Goal: Task Accomplishment & Management: Manage account settings

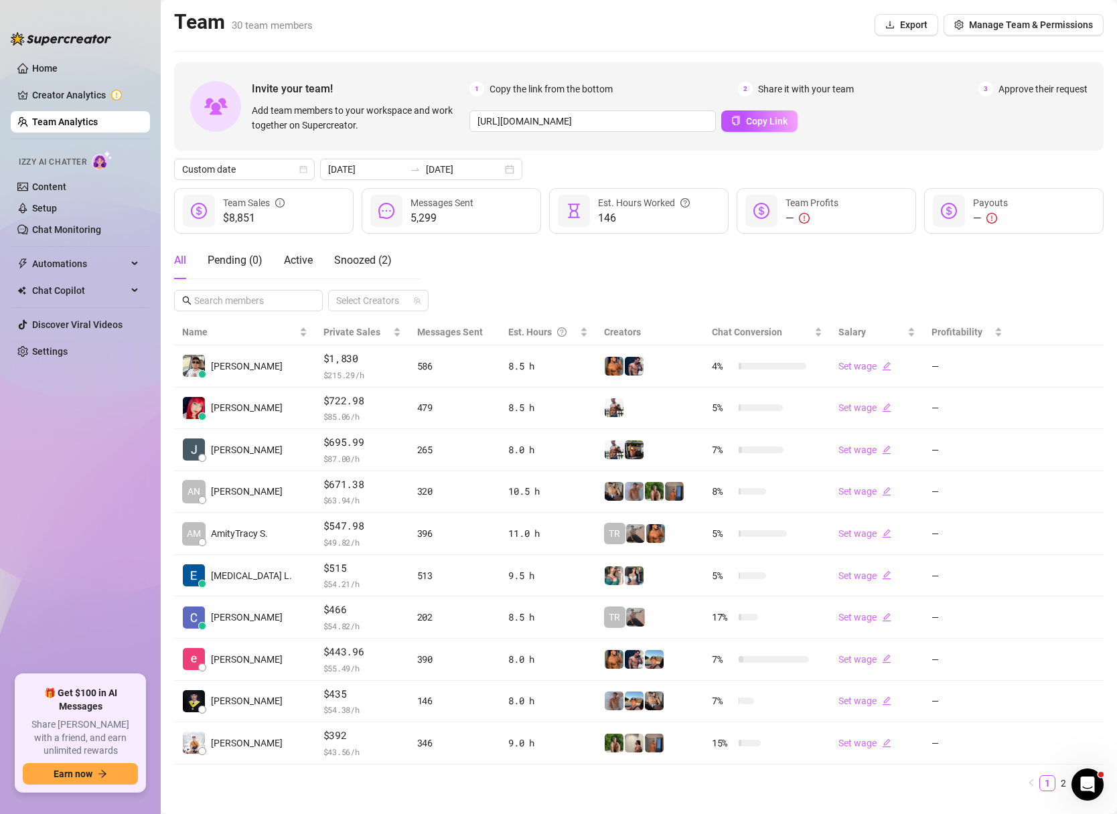
click at [48, 482] on ul "Home Creator Analytics Team Analytics Izzy AI Chatter Content Setup Chat Monito…" at bounding box center [80, 360] width 139 height 617
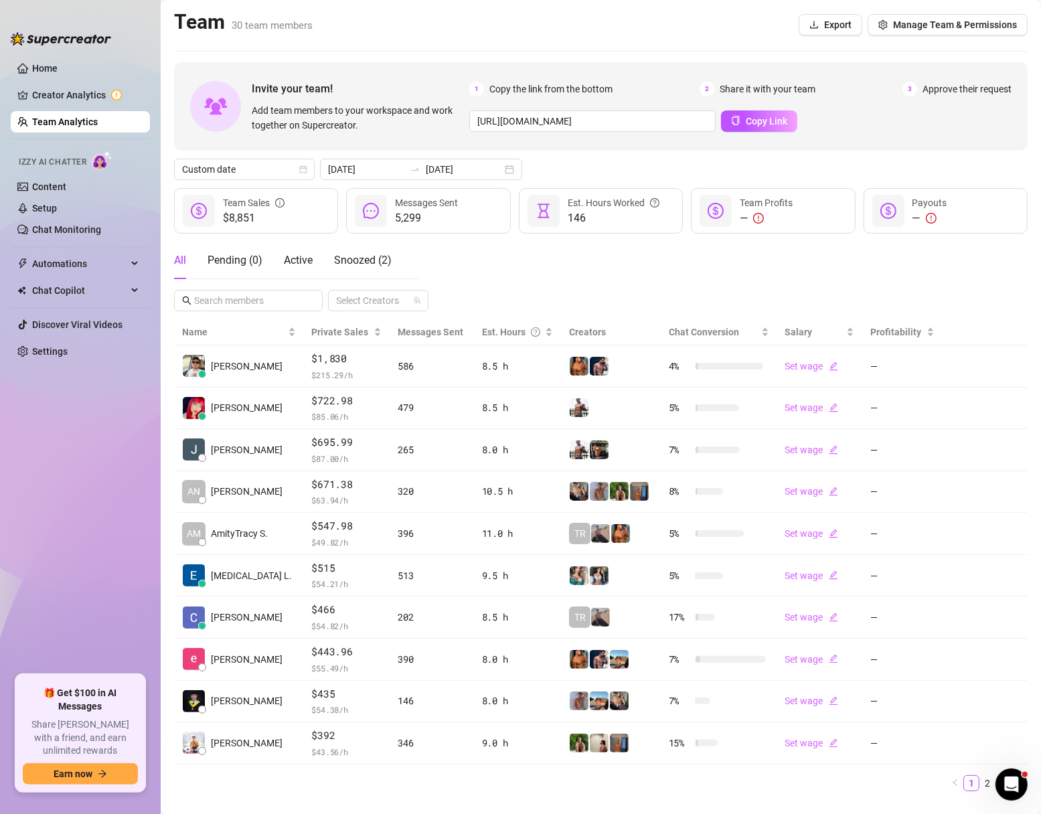
click at [88, 598] on ul "Home Creator Analytics Team Analytics Izzy AI Chatter Content Setup Chat Monito…" at bounding box center [80, 360] width 139 height 617
click at [48, 507] on ul "Home Creator Analytics Team Analytics Izzy AI Chatter Content Setup Chat Monito…" at bounding box center [80, 360] width 139 height 617
click at [64, 437] on ul "Home Creator Analytics Team Analytics Izzy AI Chatter Content Setup Chat Monito…" at bounding box center [80, 360] width 139 height 617
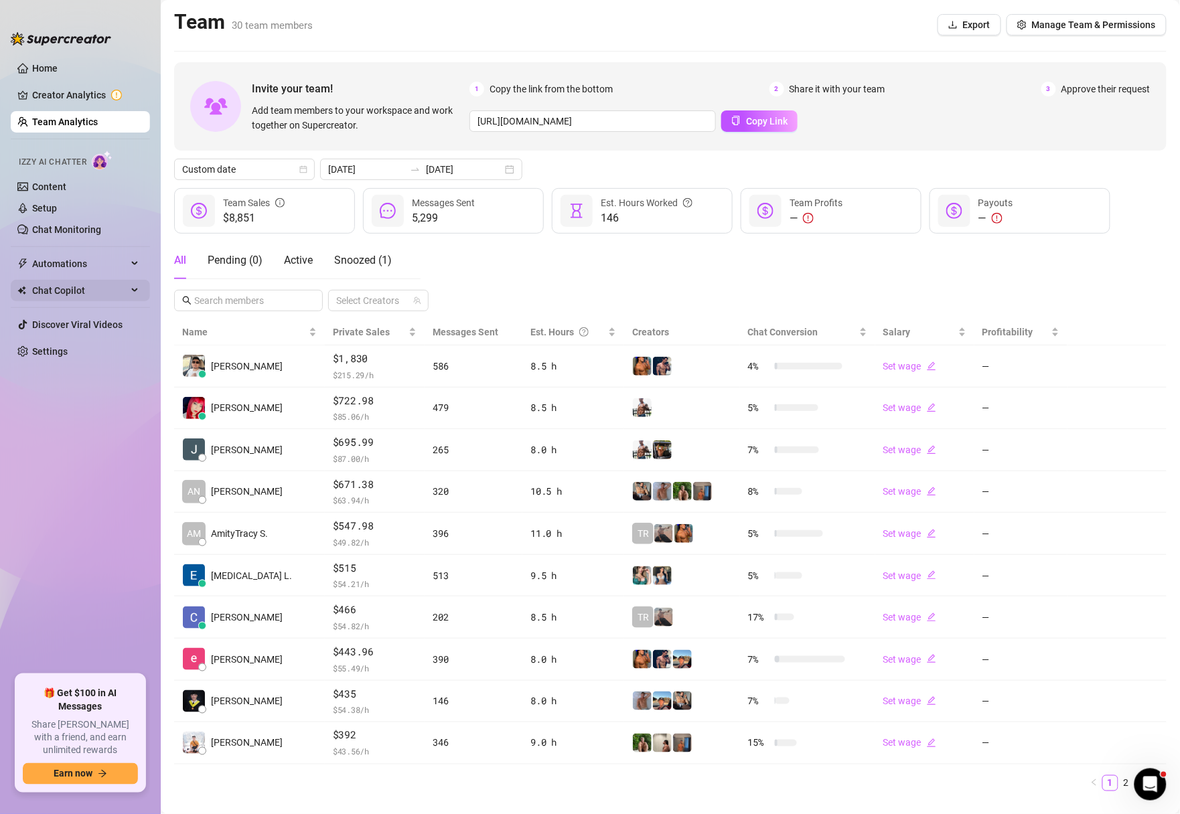
click at [76, 285] on span "Chat Copilot" at bounding box center [79, 290] width 95 height 21
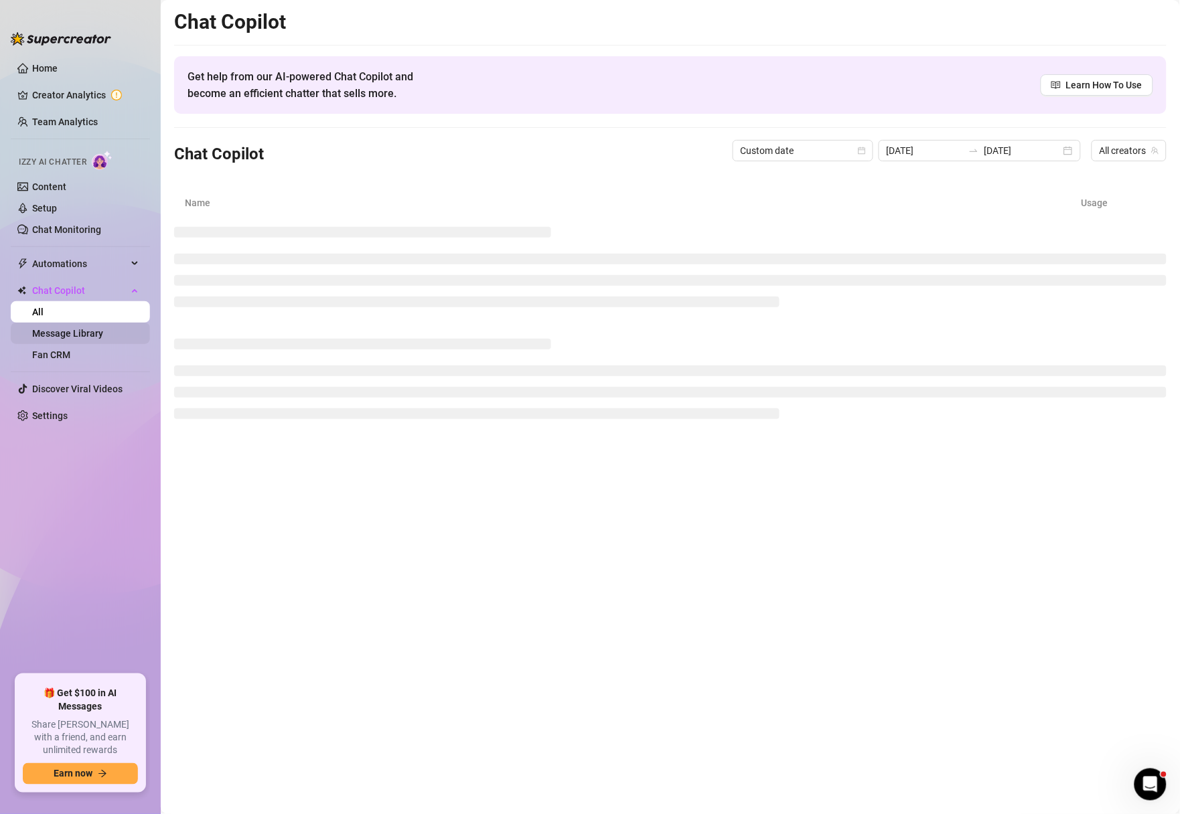
click at [77, 331] on link "Message Library" at bounding box center [67, 333] width 71 height 11
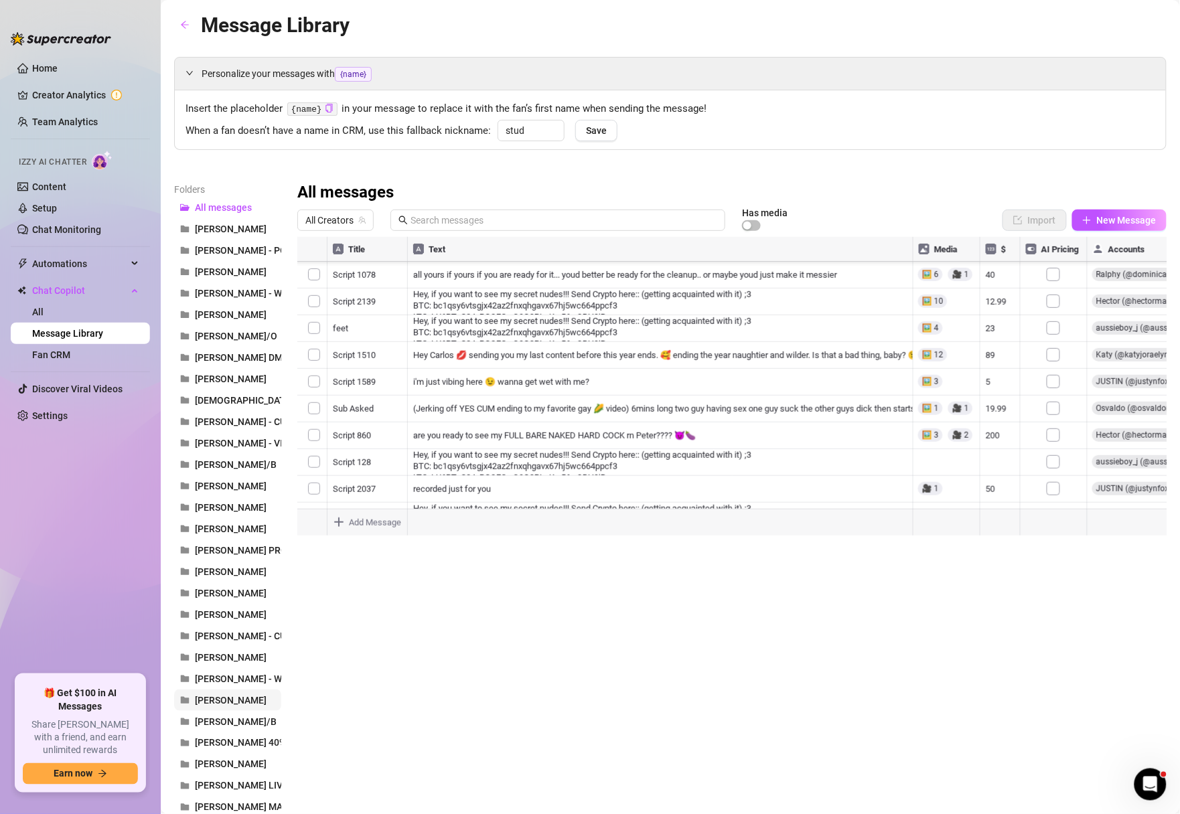
scroll to position [253, 0]
click at [315, 426] on div at bounding box center [732, 386] width 870 height 299
click at [309, 394] on div at bounding box center [732, 386] width 870 height 299
click at [310, 370] on div at bounding box center [732, 386] width 870 height 299
click at [308, 335] on div at bounding box center [732, 386] width 870 height 299
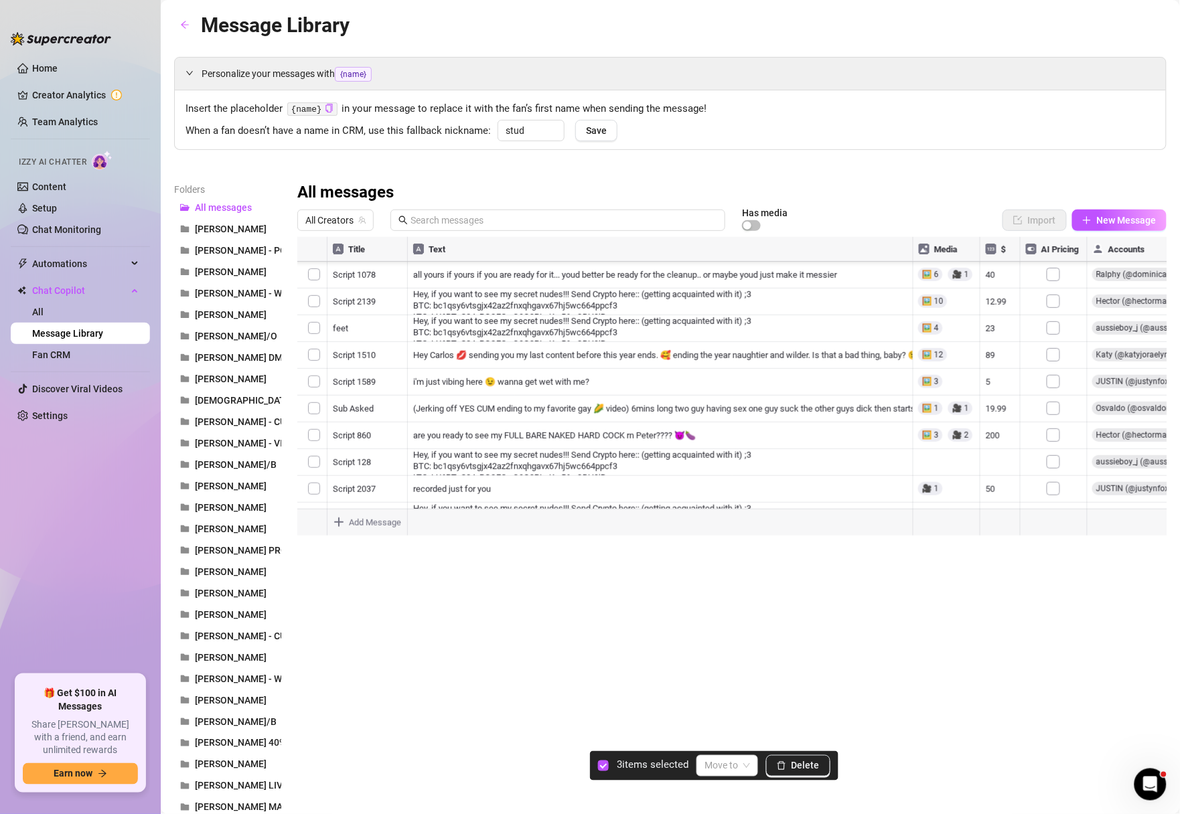
click at [314, 309] on div at bounding box center [732, 386] width 870 height 299
click at [314, 345] on div at bounding box center [732, 386] width 870 height 299
click at [311, 321] on div at bounding box center [732, 386] width 870 height 299
click at [316, 426] on div at bounding box center [732, 386] width 870 height 299
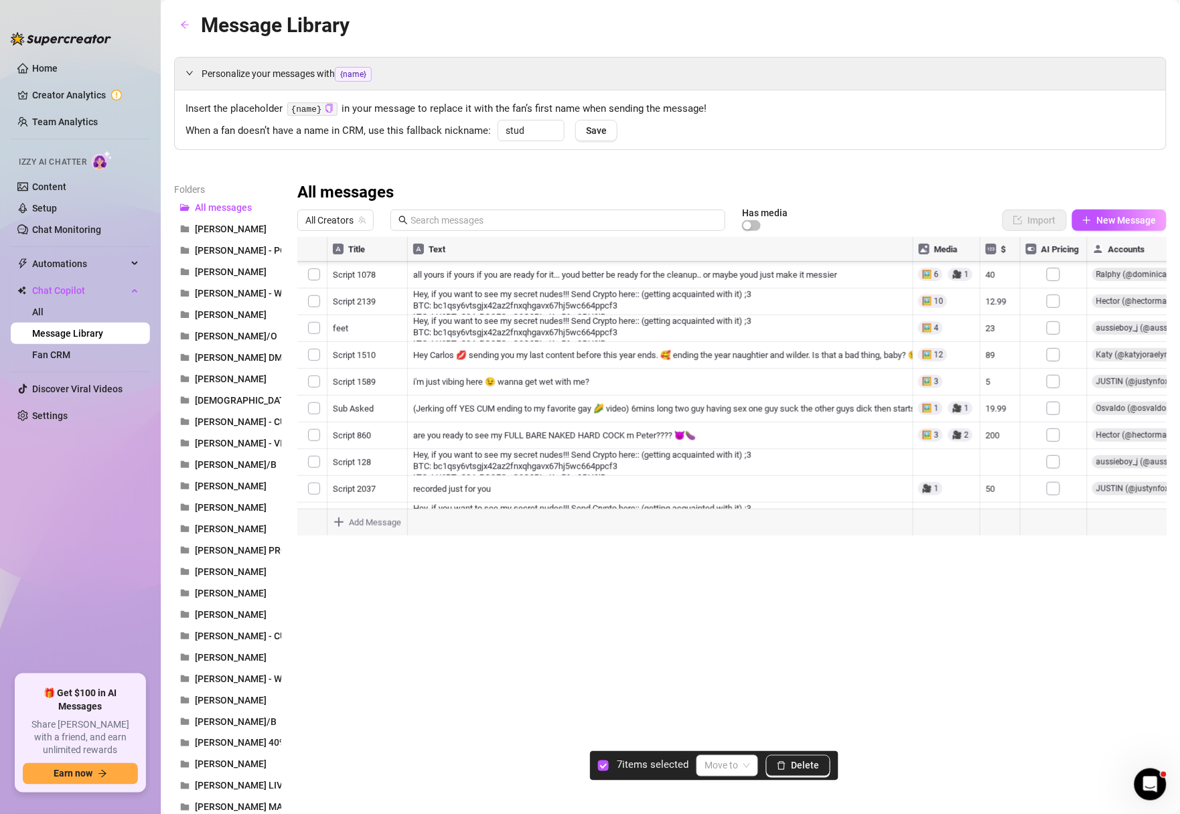
click at [311, 402] on div at bounding box center [732, 386] width 870 height 299
click at [309, 344] on div at bounding box center [732, 386] width 870 height 299
click at [315, 312] on div at bounding box center [732, 386] width 870 height 299
click at [315, 298] on div at bounding box center [732, 386] width 870 height 299
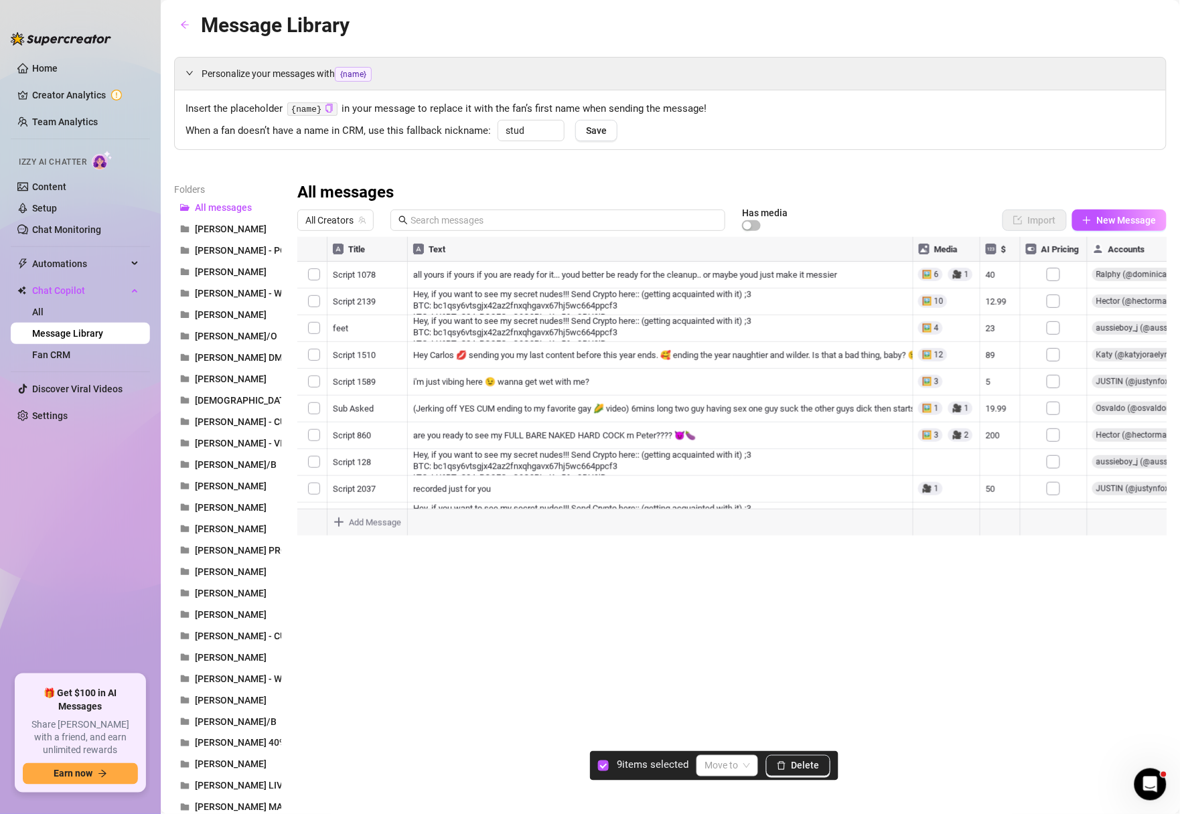
click at [315, 327] on div at bounding box center [732, 386] width 870 height 299
click at [309, 395] on div at bounding box center [732, 386] width 870 height 299
click at [315, 426] on div at bounding box center [732, 386] width 870 height 299
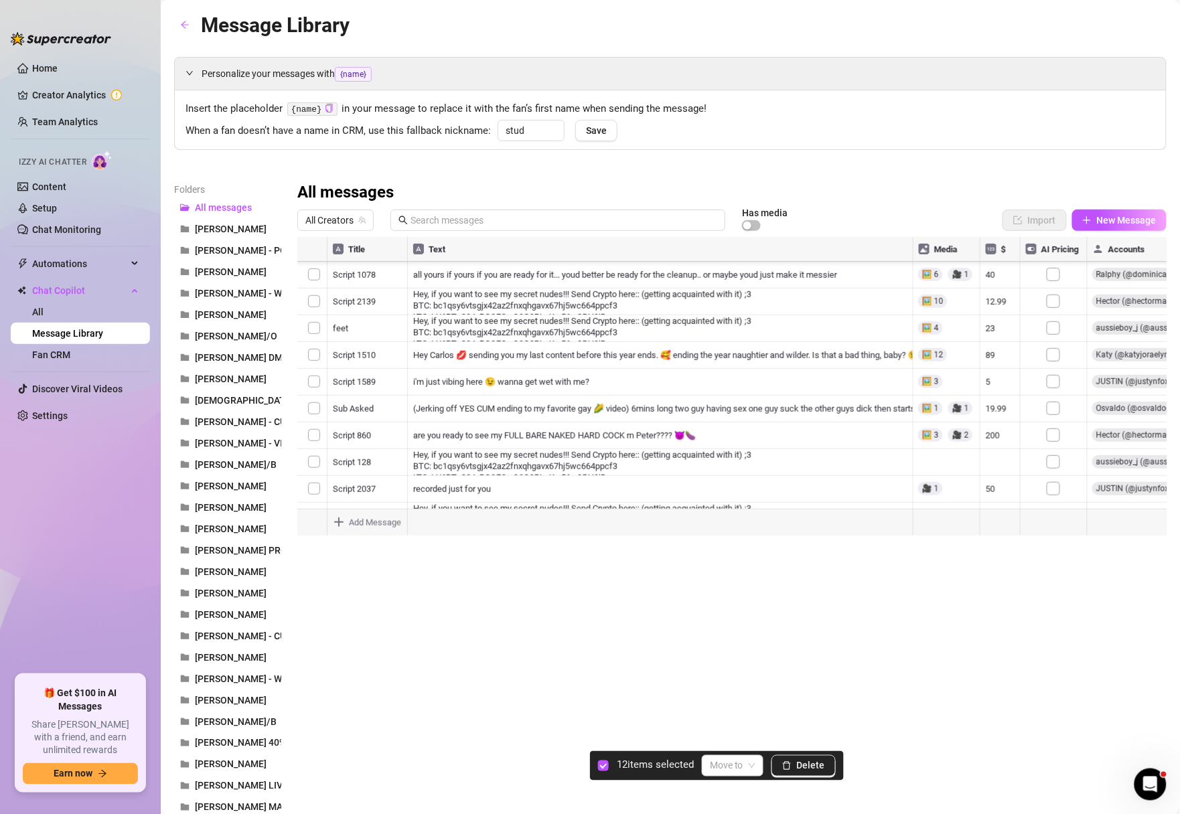
scroll to position [3935, 0]
click at [313, 411] on div at bounding box center [732, 386] width 870 height 299
click at [313, 470] on div at bounding box center [732, 386] width 870 height 299
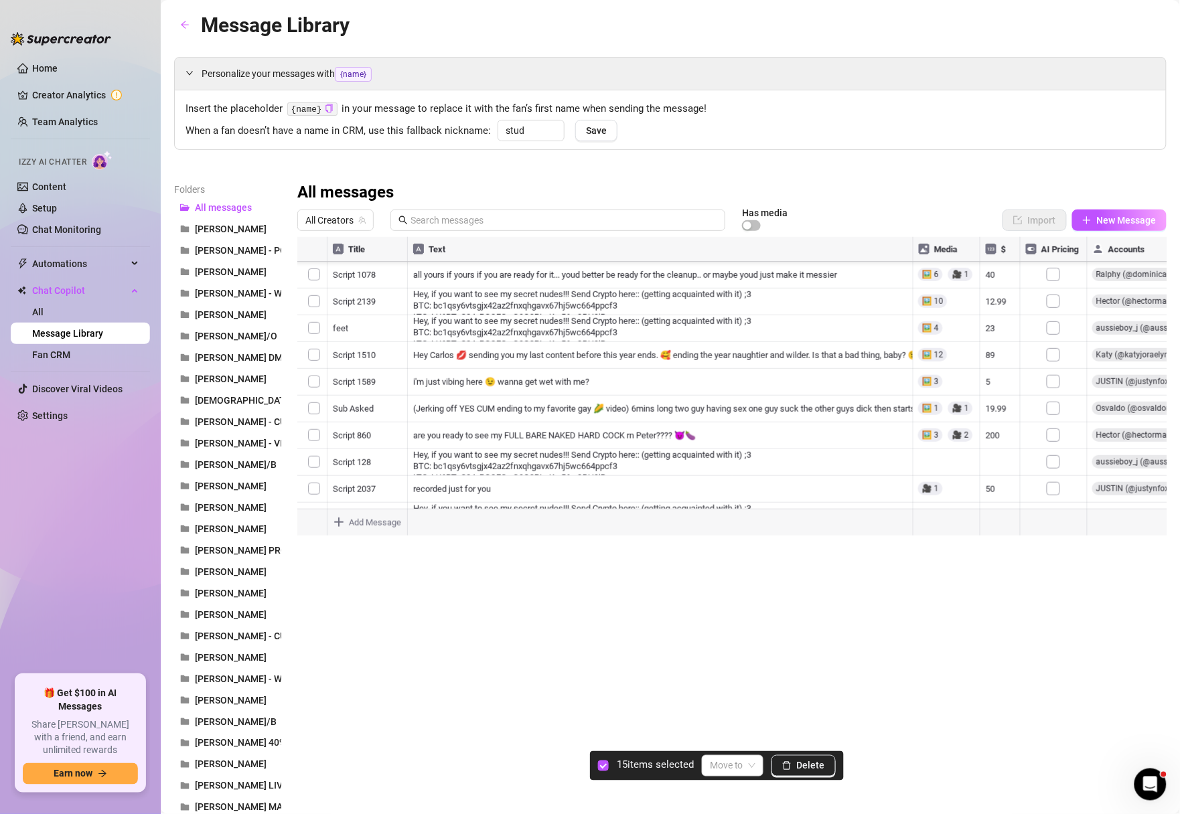
click at [311, 463] on div at bounding box center [732, 386] width 870 height 299
click at [317, 396] on div at bounding box center [732, 386] width 870 height 299
click at [313, 366] on div at bounding box center [732, 386] width 870 height 299
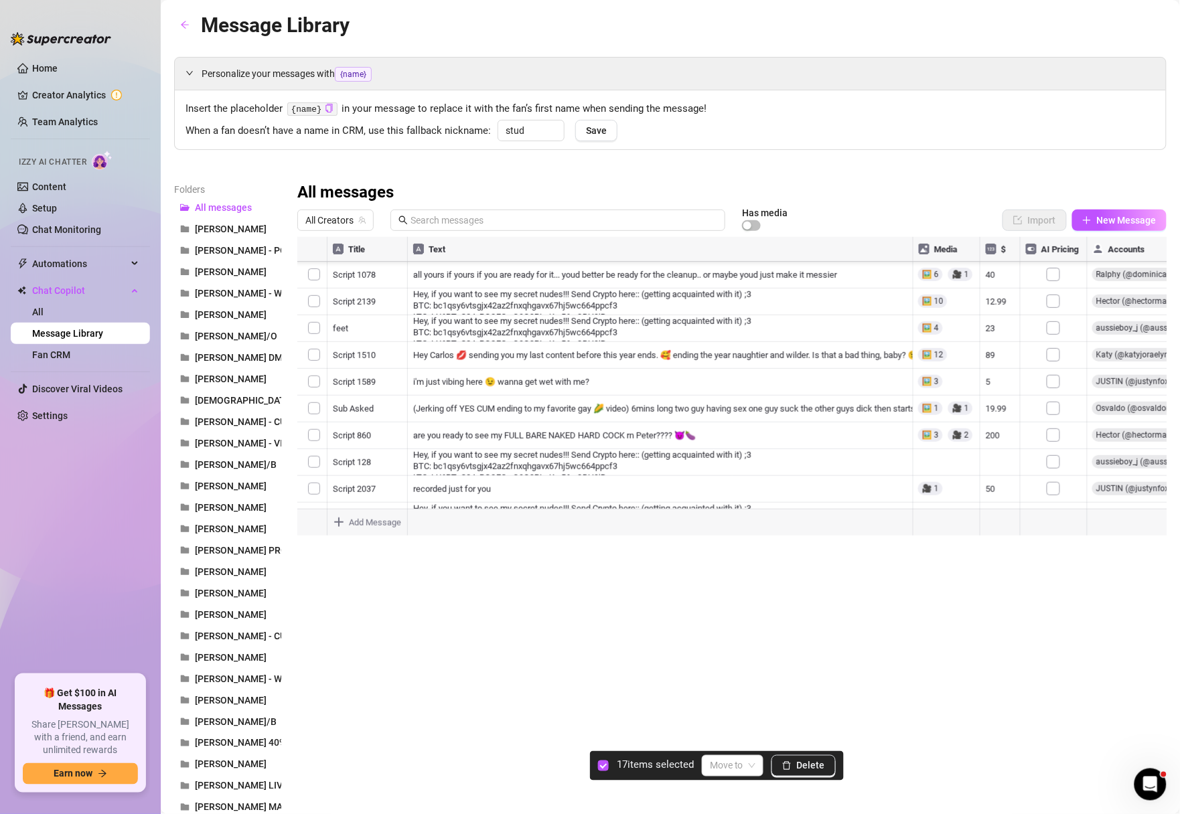
scroll to position [6354, 0]
click at [313, 426] on div at bounding box center [732, 386] width 870 height 299
click at [316, 347] on div at bounding box center [732, 386] width 870 height 299
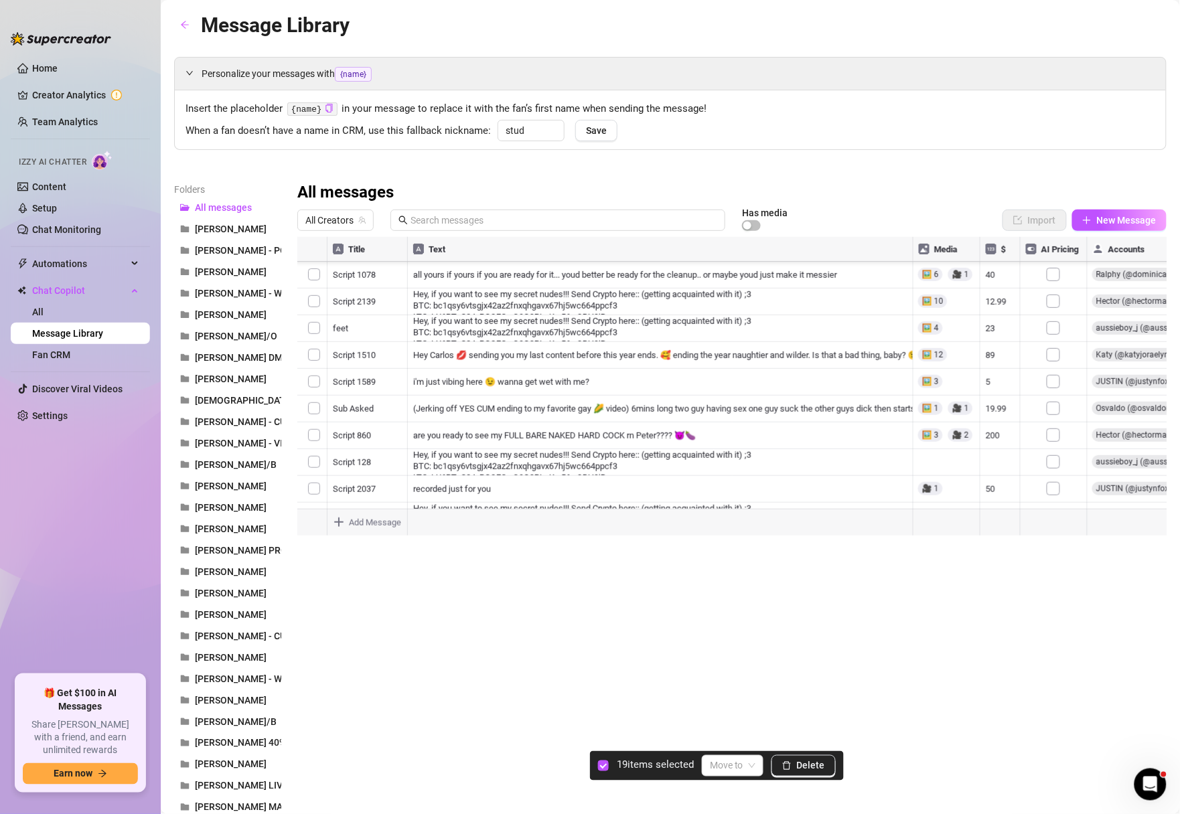
click at [311, 438] on div at bounding box center [732, 386] width 870 height 299
click at [313, 336] on div at bounding box center [732, 386] width 870 height 299
click at [313, 363] on div at bounding box center [732, 386] width 870 height 299
click at [315, 327] on div at bounding box center [732, 386] width 870 height 299
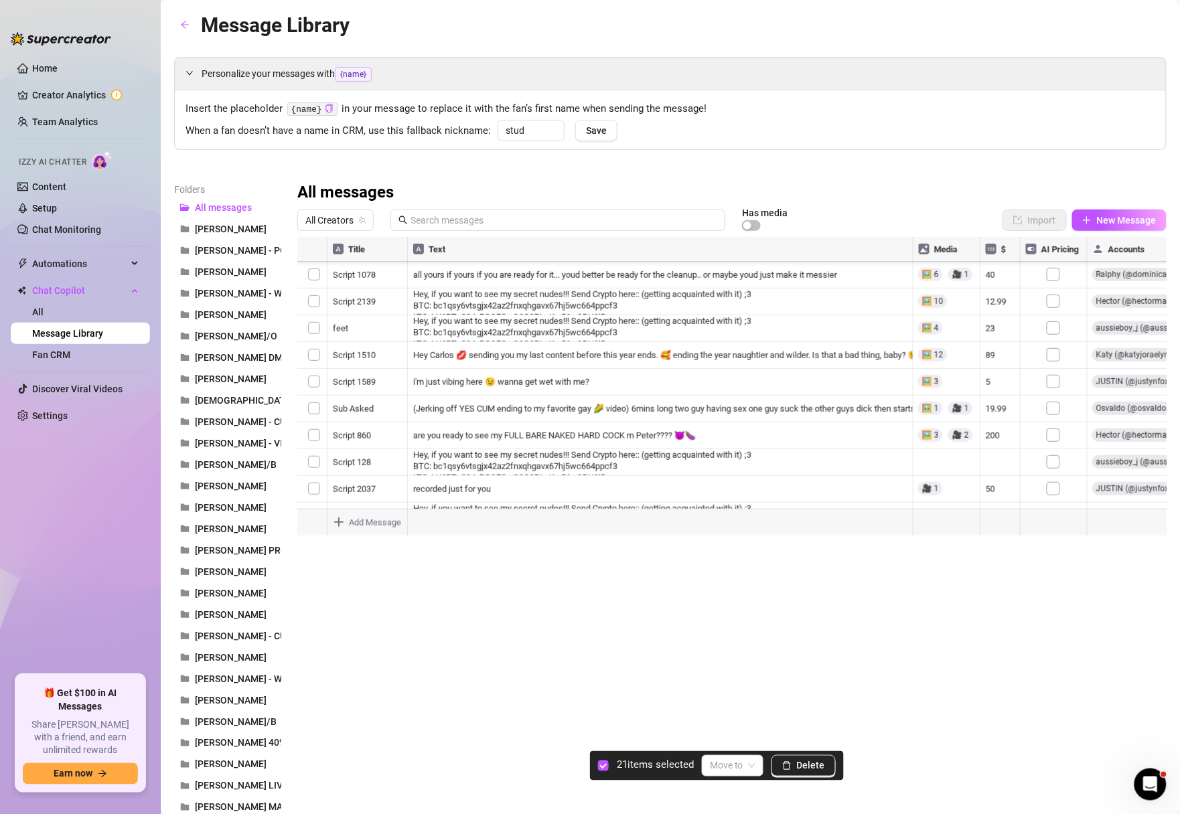
click at [313, 363] on div at bounding box center [732, 386] width 870 height 299
click at [309, 351] on div at bounding box center [732, 386] width 870 height 299
click at [312, 479] on div at bounding box center [732, 386] width 870 height 299
click at [430, 220] on input "text" at bounding box center [563, 220] width 307 height 15
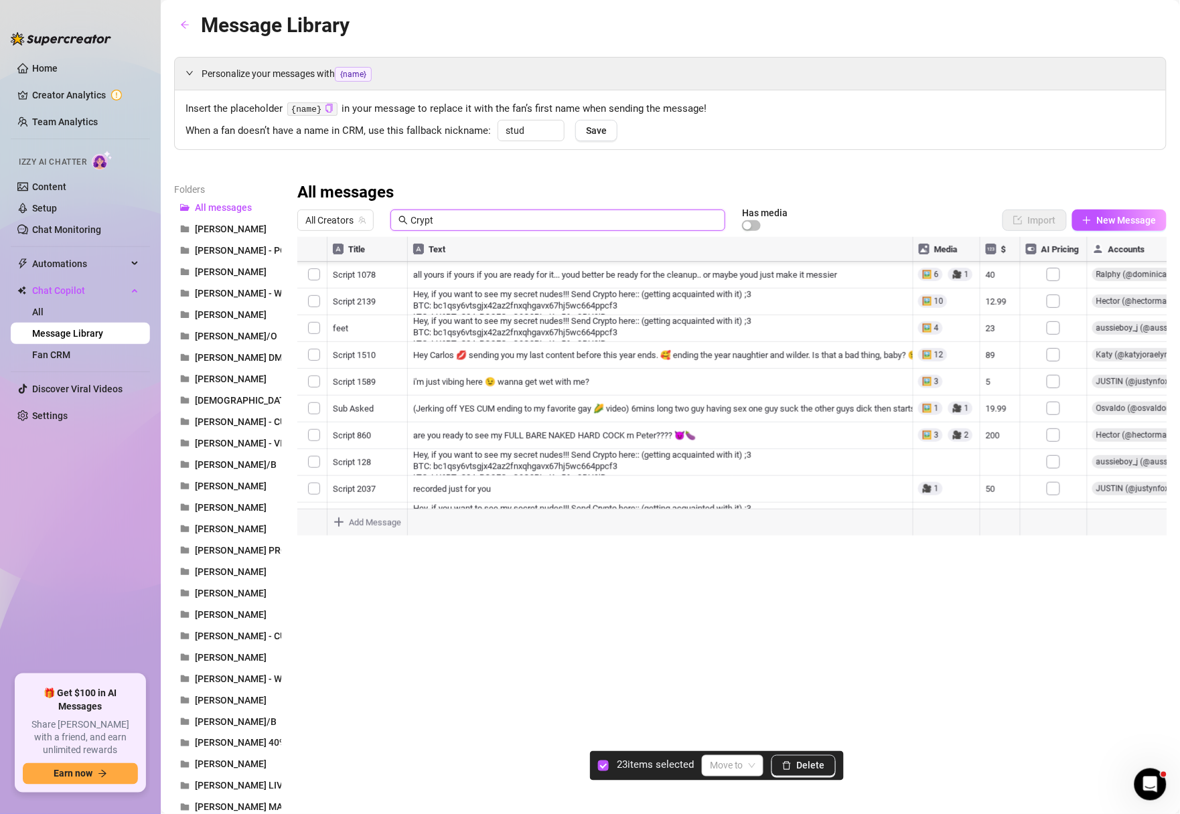
click at [497, 221] on input "Crypt" at bounding box center [563, 220] width 307 height 15
click at [447, 219] on input "Crypt" at bounding box center [563, 220] width 307 height 15
click at [309, 272] on div at bounding box center [732, 386] width 870 height 299
click at [309, 317] on div at bounding box center [732, 386] width 870 height 299
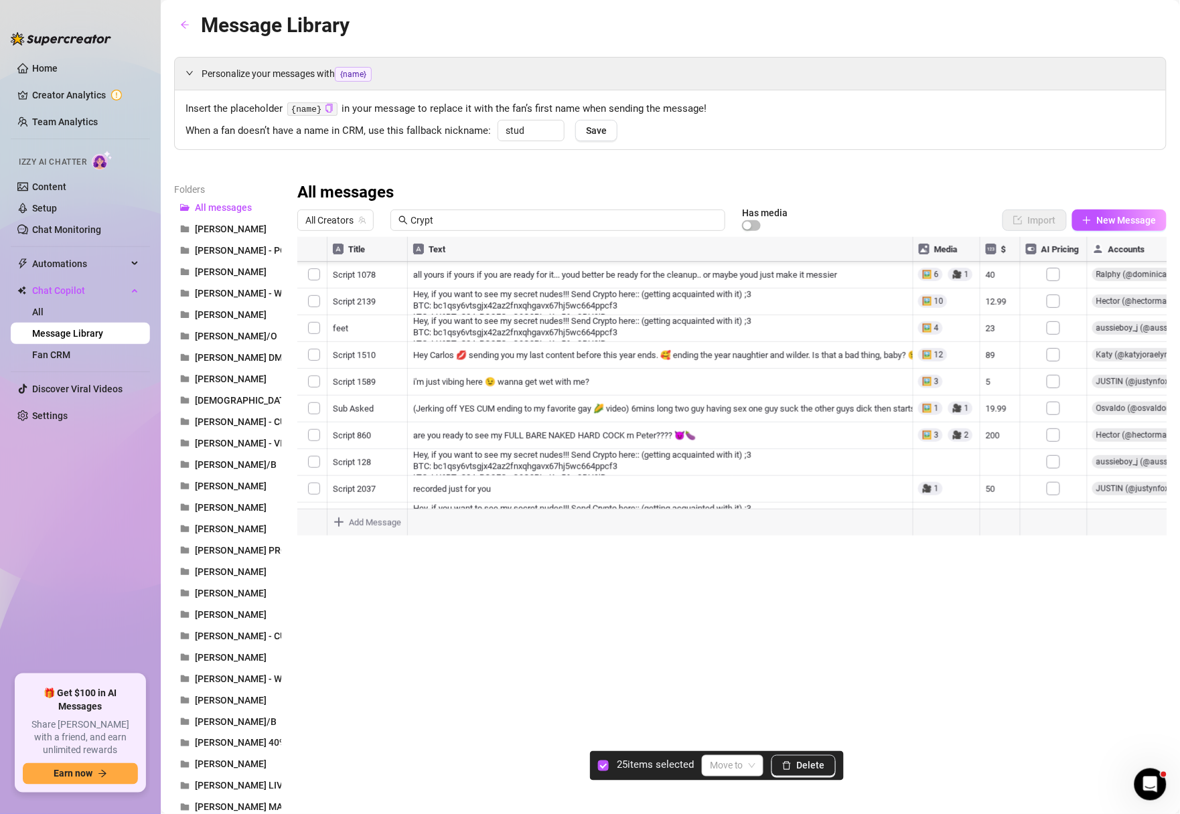
click at [309, 303] on div at bounding box center [732, 386] width 870 height 299
click at [309, 332] on div at bounding box center [732, 386] width 870 height 299
click at [312, 357] on div at bounding box center [732, 386] width 870 height 299
click at [312, 384] on div at bounding box center [732, 386] width 870 height 299
click at [309, 412] on div at bounding box center [732, 386] width 870 height 299
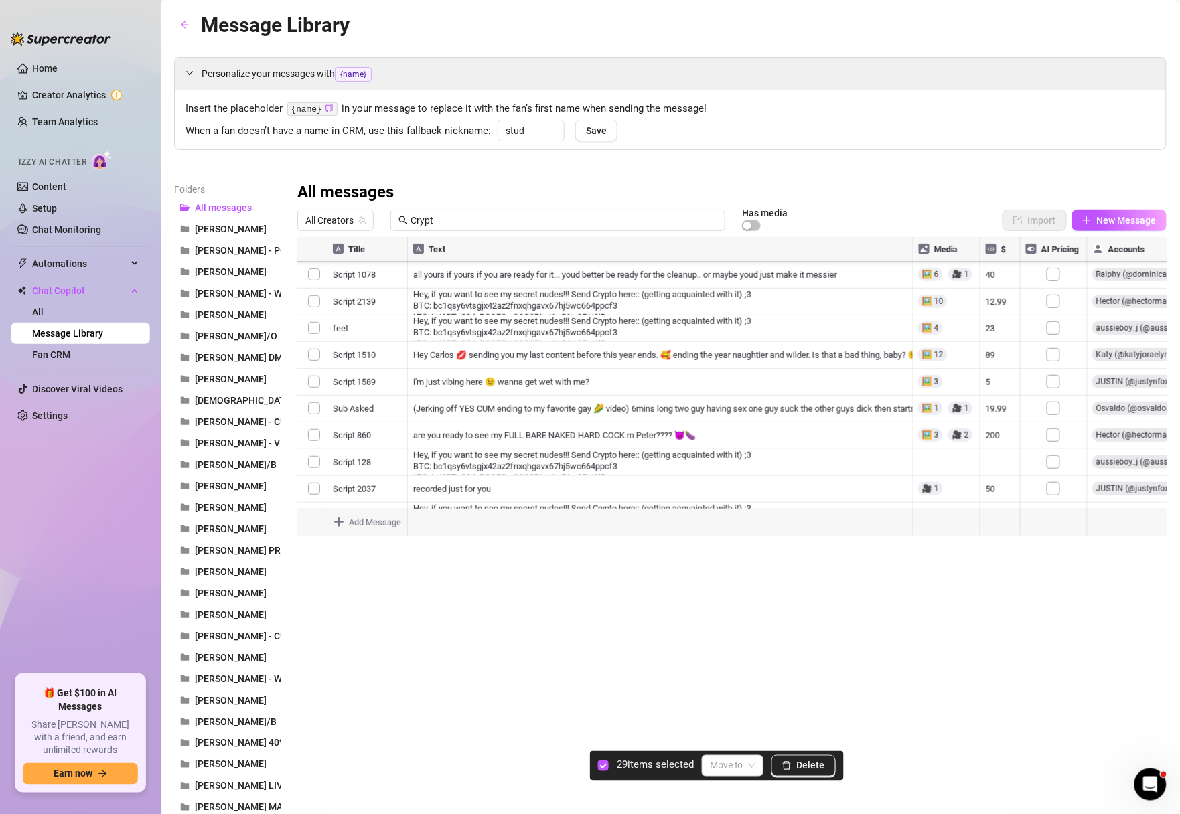
click at [309, 435] on div at bounding box center [732, 386] width 870 height 299
click at [309, 451] on div at bounding box center [732, 386] width 870 height 299
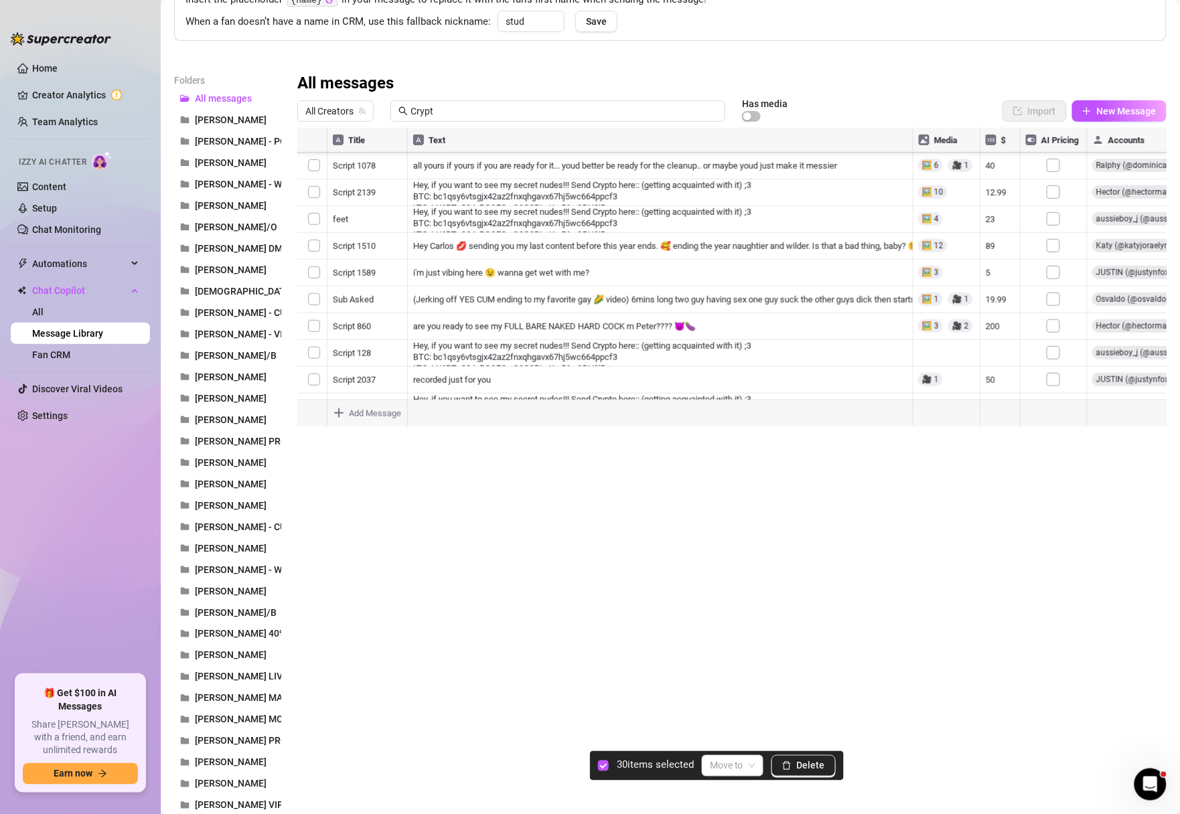
scroll to position [157, 0]
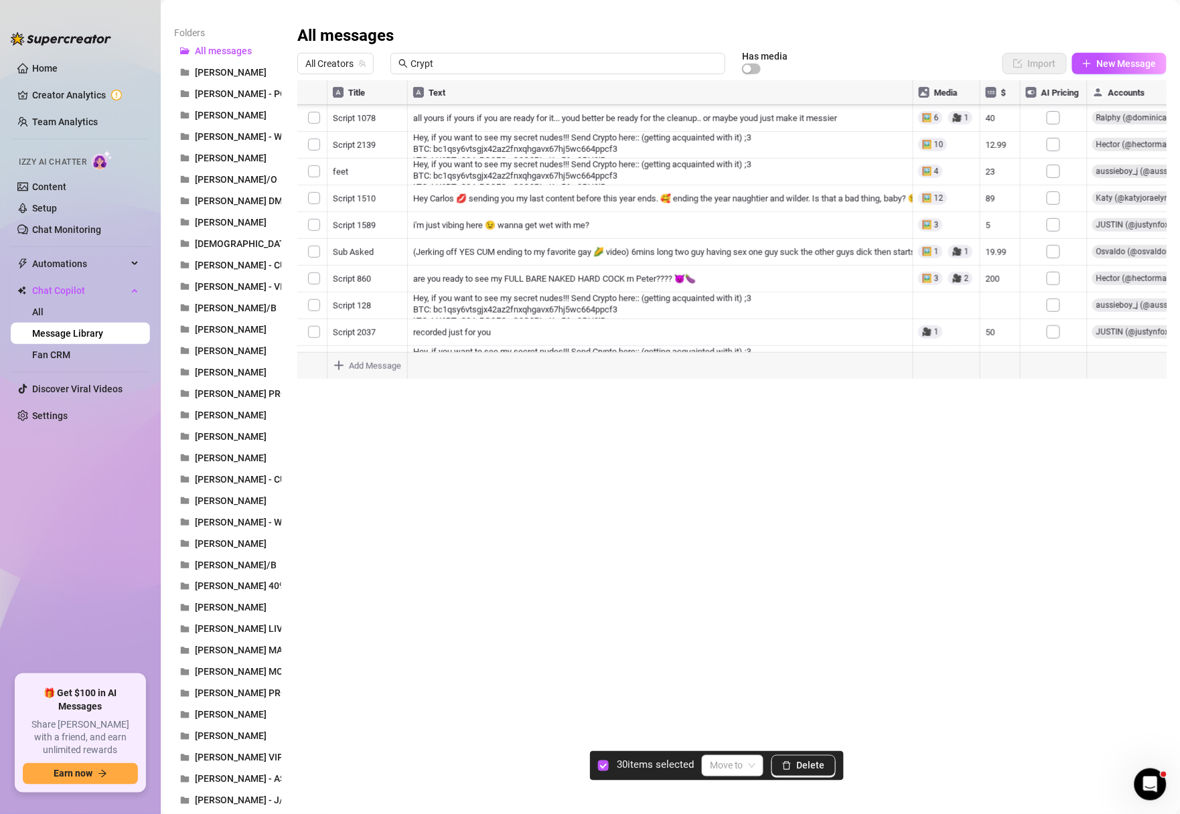
click at [313, 309] on div at bounding box center [732, 229] width 870 height 299
click at [318, 299] on div at bounding box center [732, 229] width 870 height 299
click at [315, 273] on div at bounding box center [732, 229] width 870 height 299
click at [307, 315] on div at bounding box center [732, 229] width 870 height 299
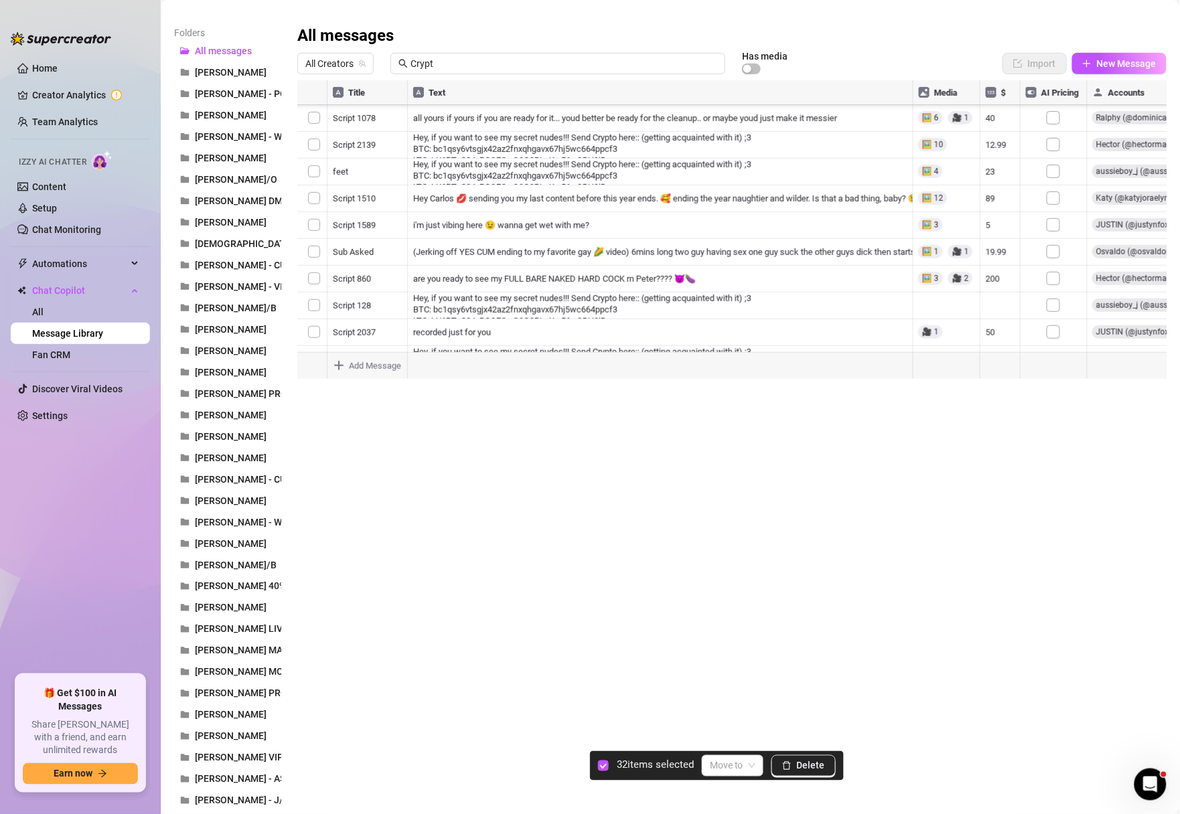
click at [307, 296] on div at bounding box center [732, 229] width 870 height 299
click at [311, 303] on div at bounding box center [732, 229] width 870 height 299
click at [305, 248] on div at bounding box center [732, 229] width 870 height 299
click at [305, 214] on div at bounding box center [732, 229] width 870 height 299
click at [305, 202] on div at bounding box center [732, 229] width 870 height 299
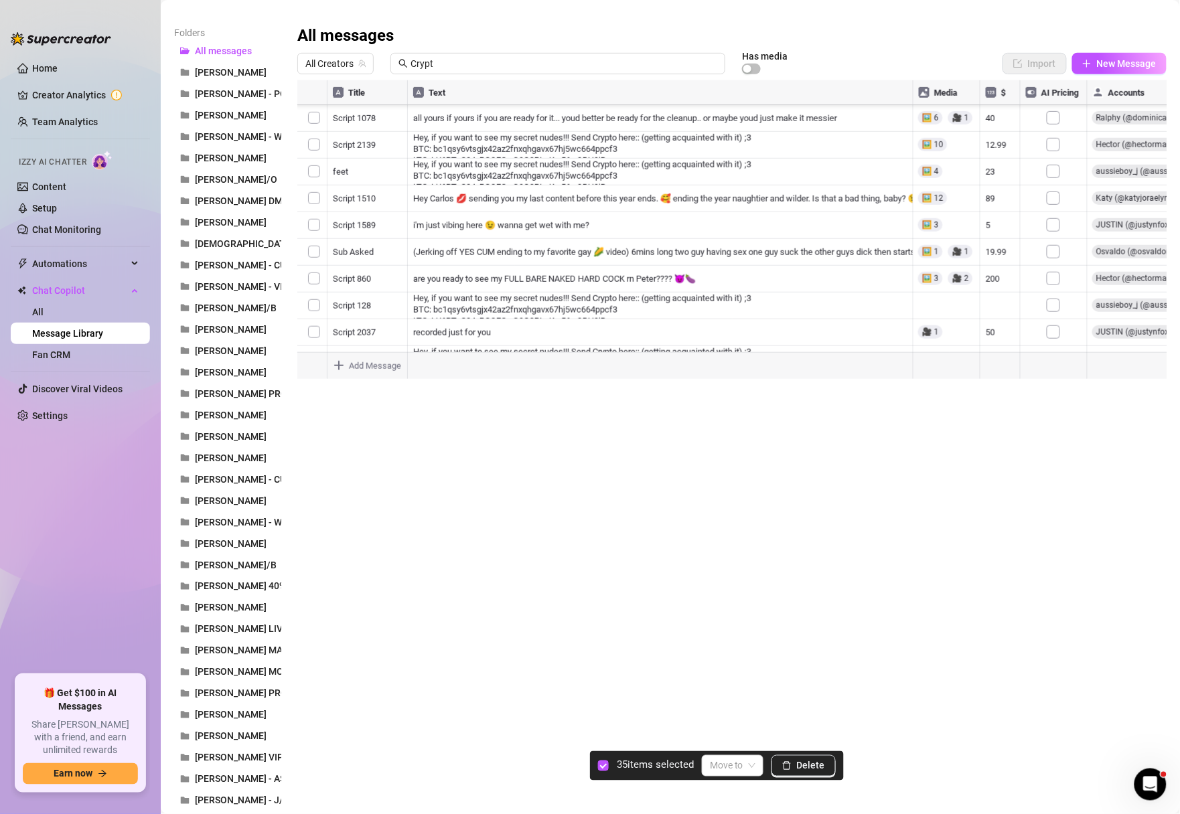
click at [305, 220] on div at bounding box center [732, 229] width 870 height 299
click at [309, 202] on div at bounding box center [732, 229] width 870 height 299
click at [309, 223] on div at bounding box center [732, 229] width 870 height 299
click at [311, 282] on div at bounding box center [732, 229] width 870 height 299
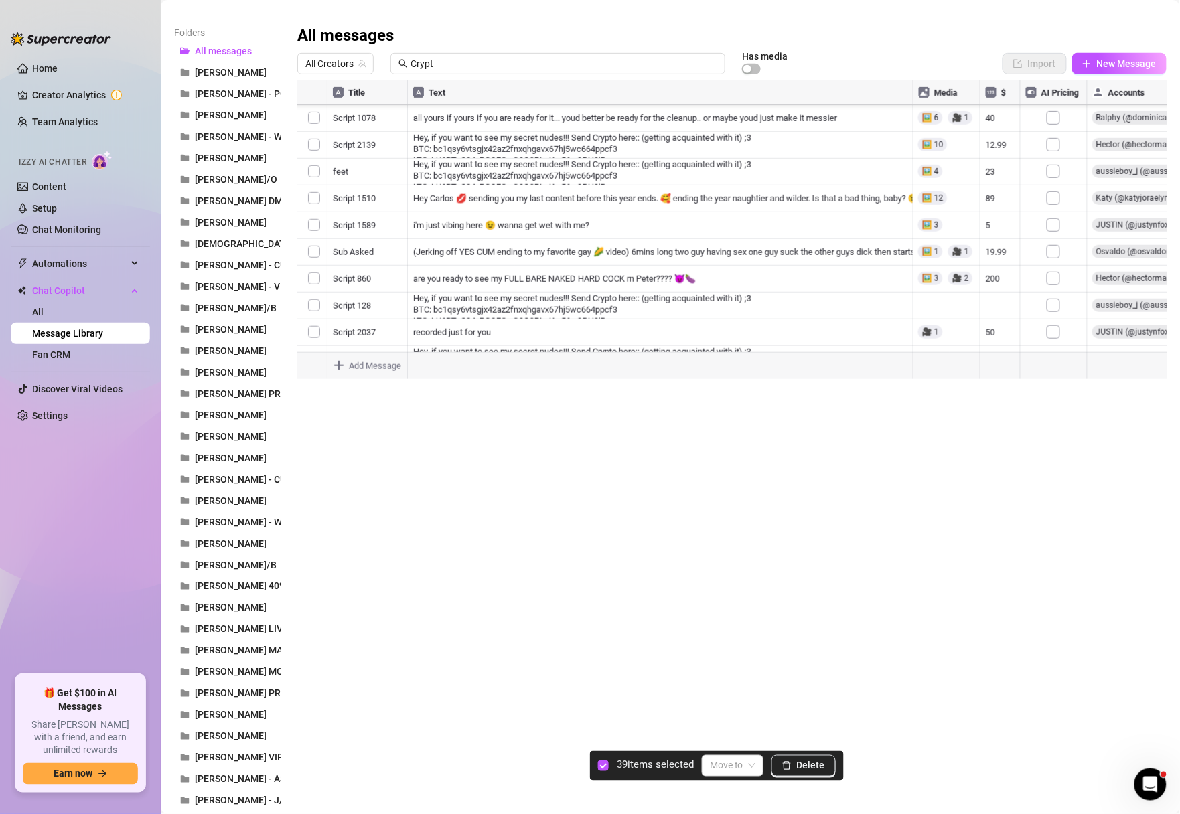
click at [311, 255] on div at bounding box center [732, 229] width 870 height 299
click at [311, 301] on div at bounding box center [732, 229] width 870 height 299
click at [311, 309] on div at bounding box center [732, 229] width 870 height 299
click at [302, 234] on div at bounding box center [732, 229] width 870 height 299
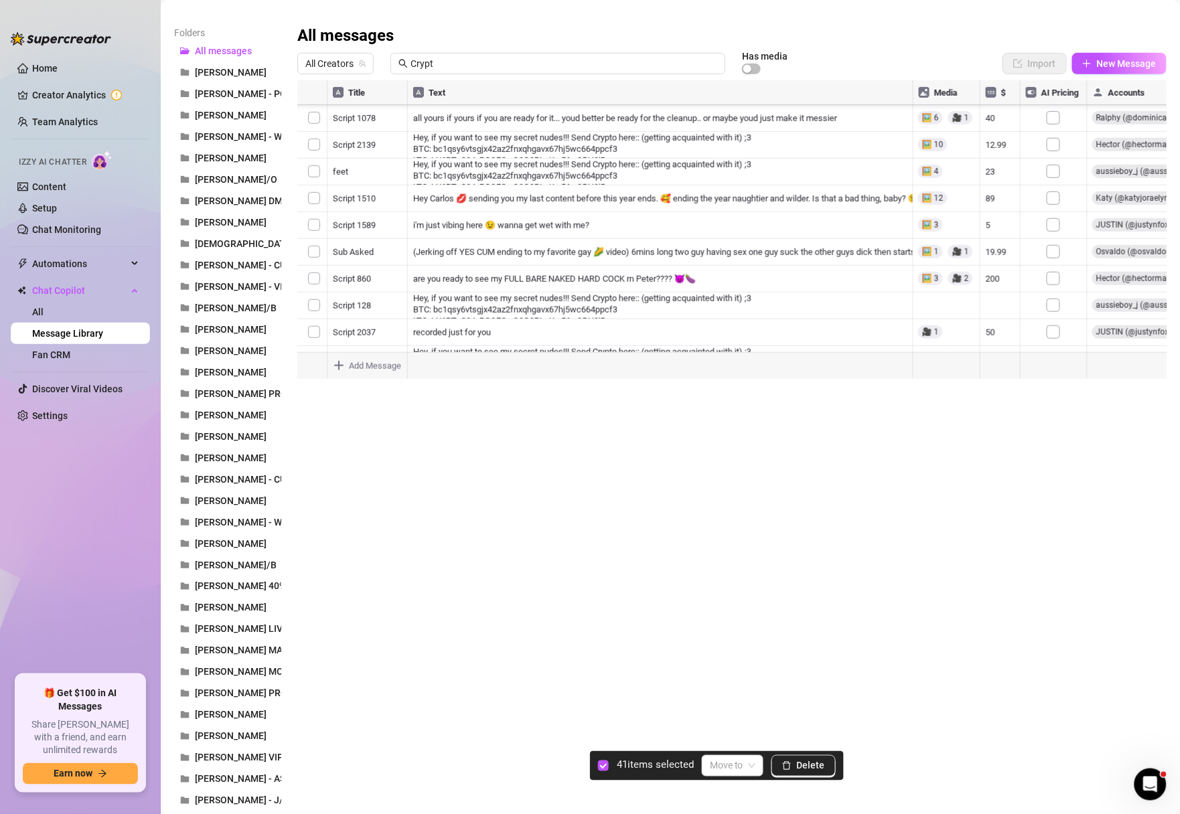
click at [306, 203] on div at bounding box center [732, 229] width 870 height 299
click at [306, 228] on div at bounding box center [732, 229] width 870 height 299
click at [310, 177] on div at bounding box center [732, 229] width 870 height 299
click at [309, 155] on div at bounding box center [732, 229] width 870 height 299
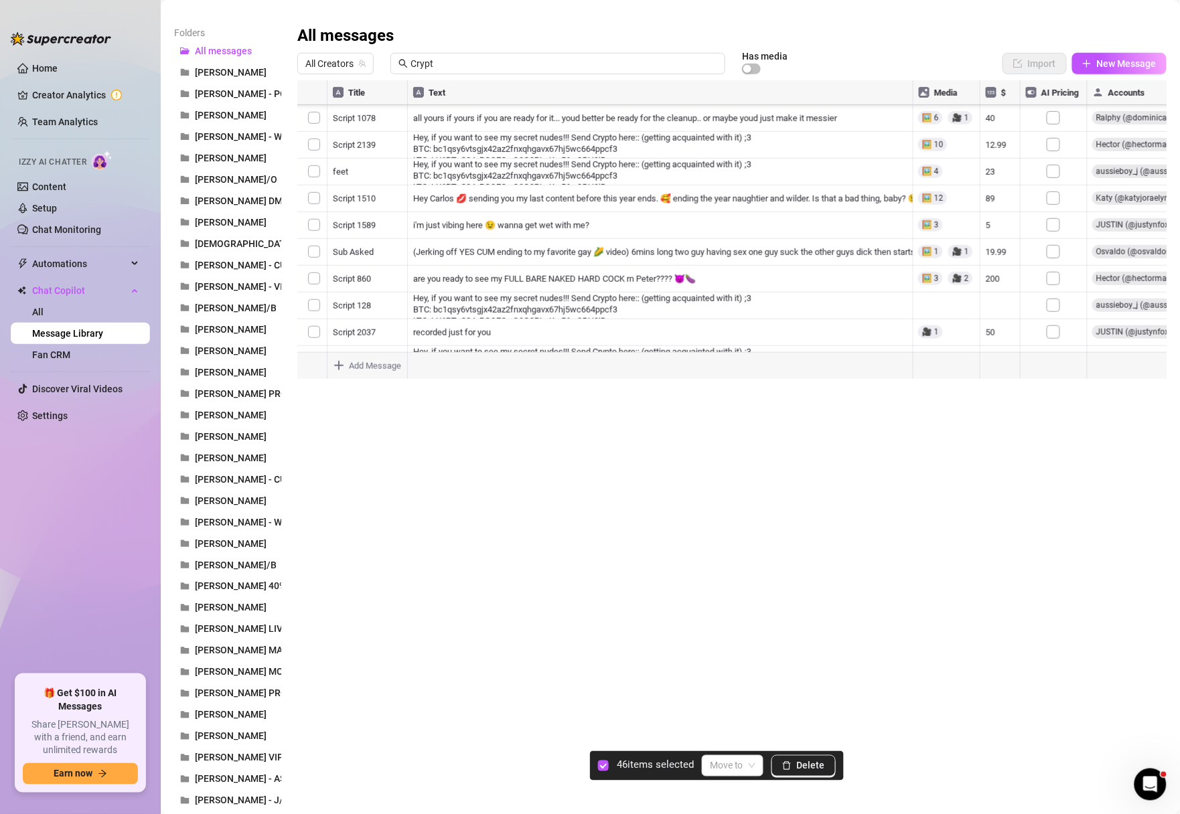
click at [311, 315] on div at bounding box center [732, 229] width 870 height 299
click at [313, 293] on div at bounding box center [732, 229] width 870 height 299
click at [313, 268] on div at bounding box center [732, 229] width 870 height 299
click at [313, 234] on div at bounding box center [732, 229] width 870 height 299
click at [308, 210] on div at bounding box center [732, 229] width 870 height 299
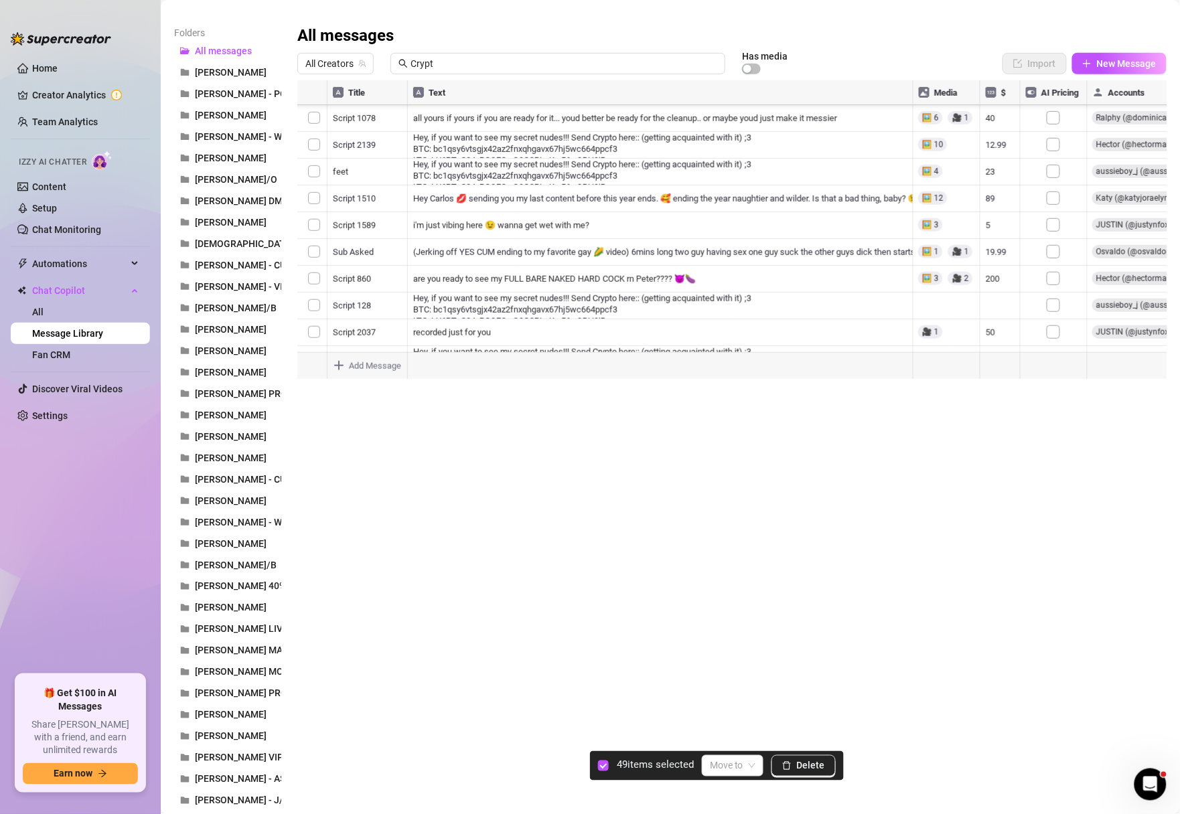
click at [308, 245] on div at bounding box center [732, 229] width 870 height 299
click at [306, 184] on div at bounding box center [732, 229] width 870 height 299
click at [310, 161] on div at bounding box center [732, 229] width 870 height 299
click at [311, 129] on div at bounding box center [732, 229] width 870 height 299
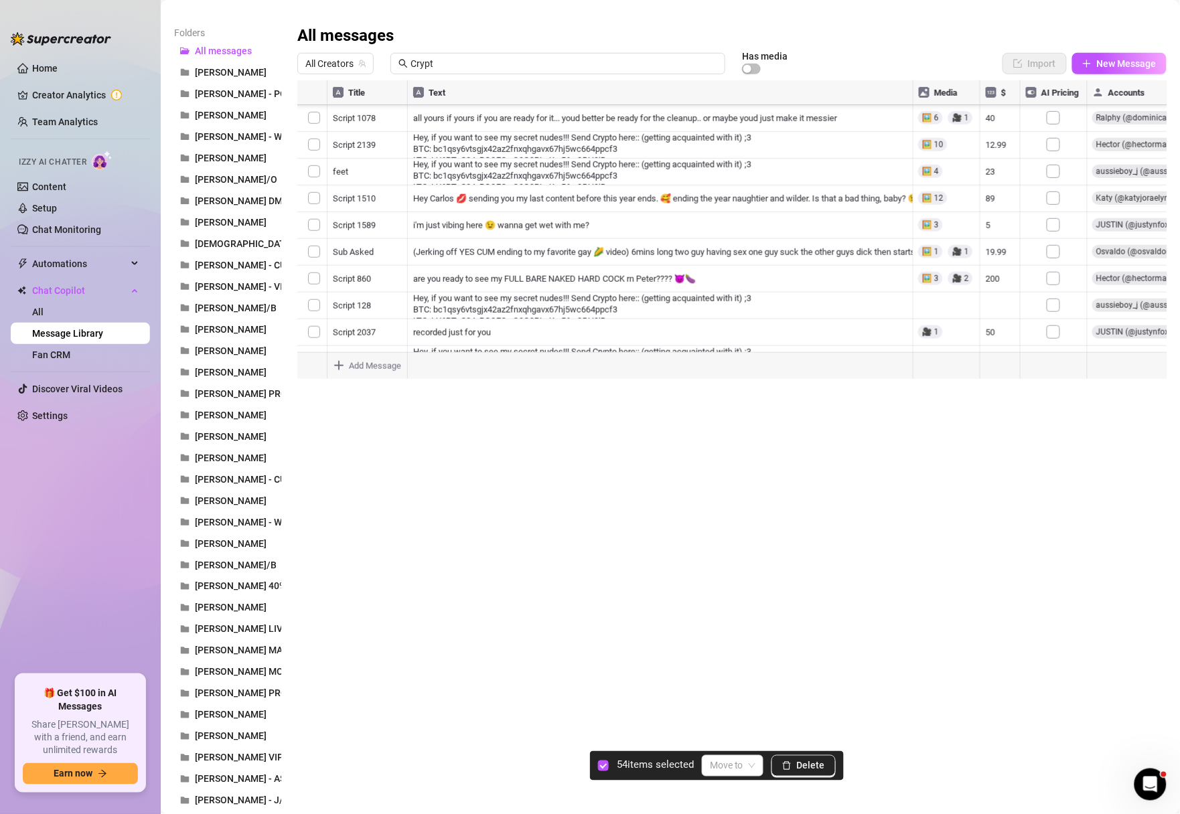
click at [305, 115] on div at bounding box center [732, 229] width 870 height 299
click at [310, 274] on div at bounding box center [732, 229] width 870 height 299
click at [309, 249] on div at bounding box center [732, 229] width 870 height 299
click at [309, 217] on div at bounding box center [732, 229] width 870 height 299
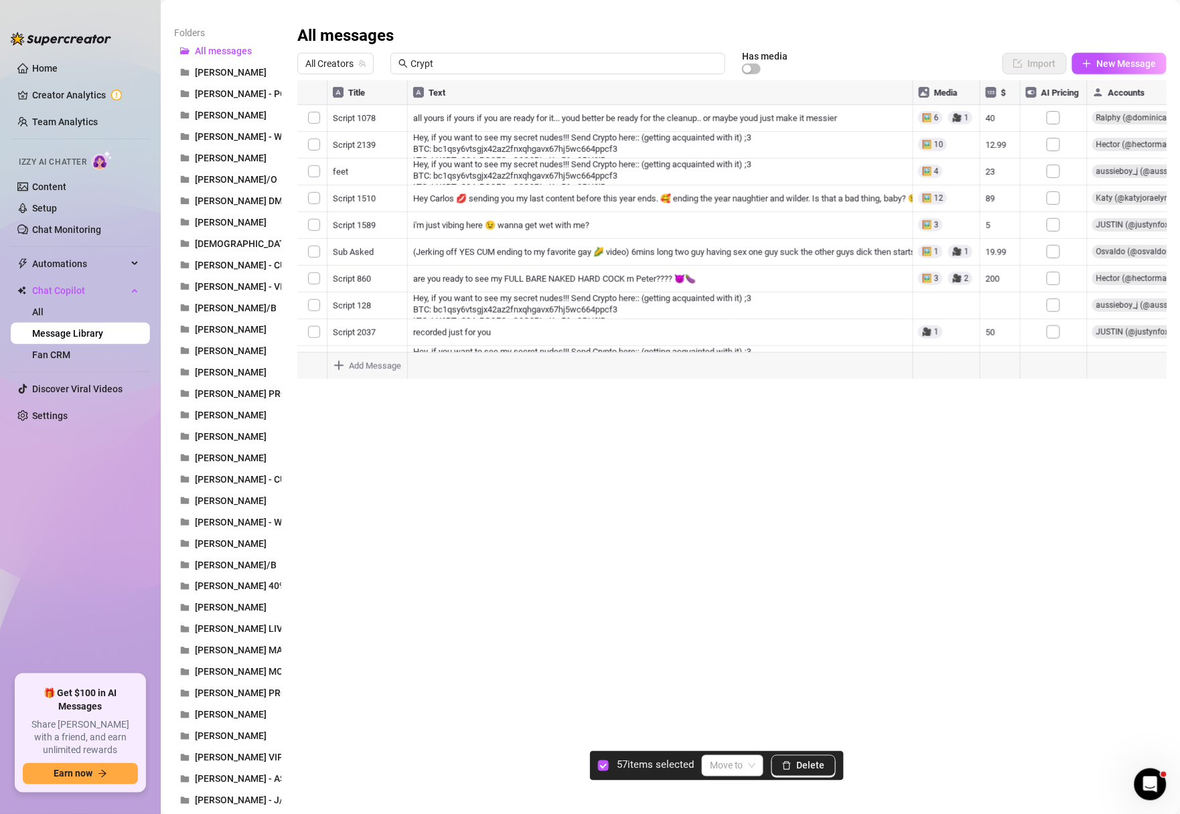
click at [309, 198] on div at bounding box center [732, 229] width 870 height 299
click at [309, 239] on div at bounding box center [732, 229] width 870 height 299
click at [309, 221] on div at bounding box center [732, 229] width 870 height 299
click at [309, 117] on div at bounding box center [732, 229] width 870 height 299
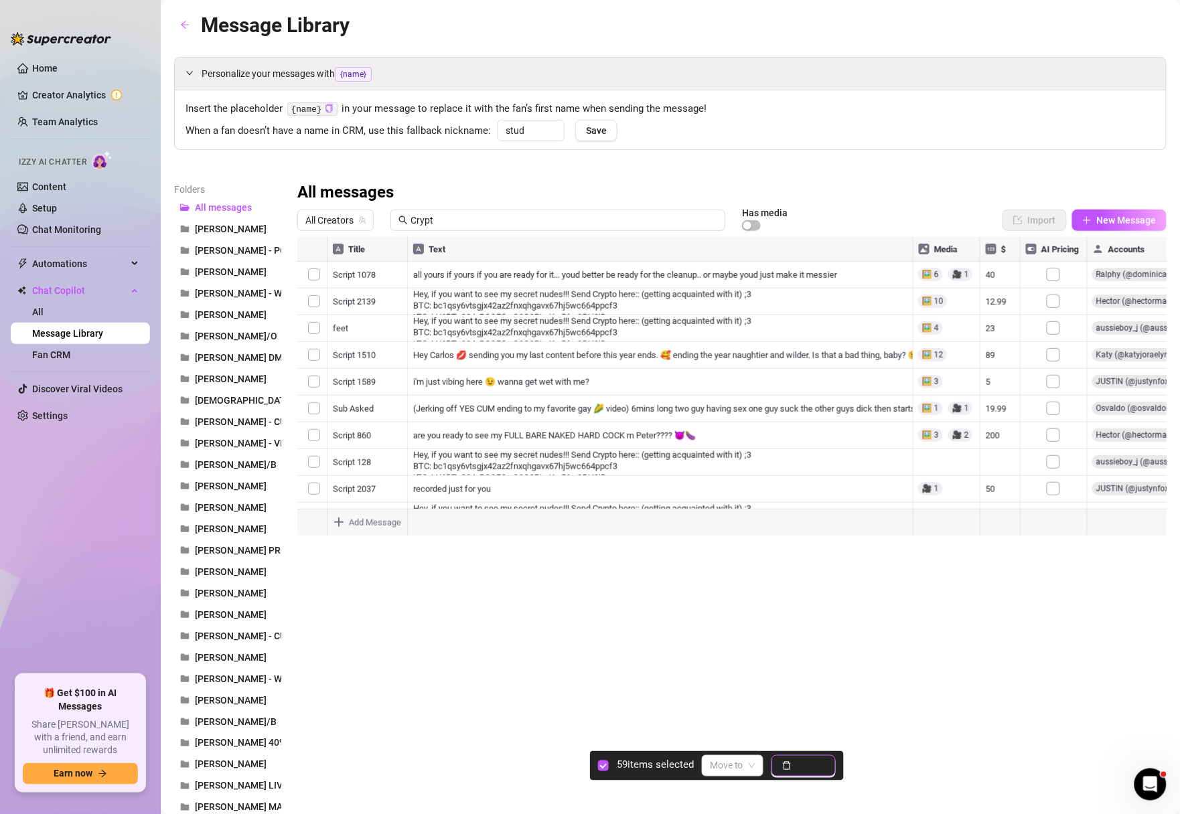
click at [815, 765] on span "Delete" at bounding box center [811, 766] width 28 height 11
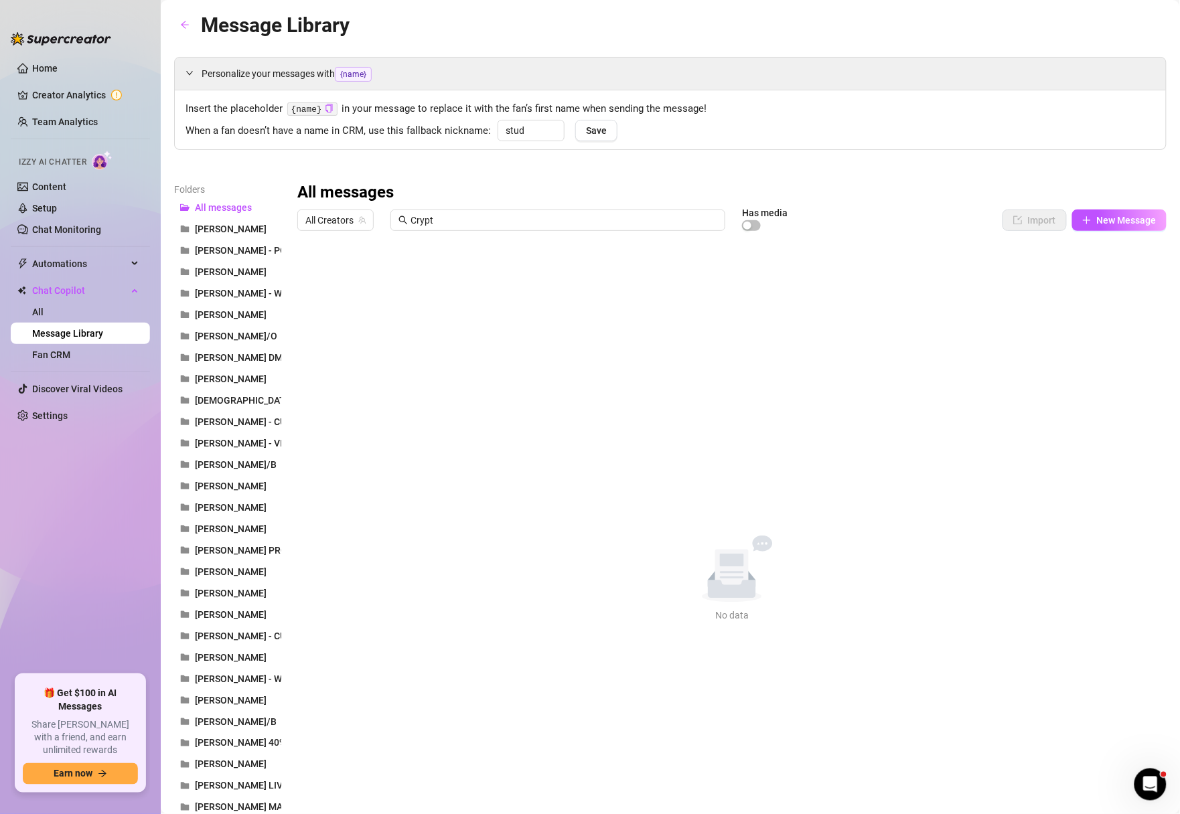
click at [484, 232] on div "All Creators Crypt Has media" at bounding box center [622, 220] width 651 height 23
click at [457, 213] on span "Crypt" at bounding box center [557, 220] width 335 height 21
type input "Crypto"
click at [591, 332] on div "All messages All Creators Crypto Has media Import New Message Title Text Media …" at bounding box center [731, 402] width 869 height 441
click at [755, 226] on span "button" at bounding box center [751, 225] width 19 height 11
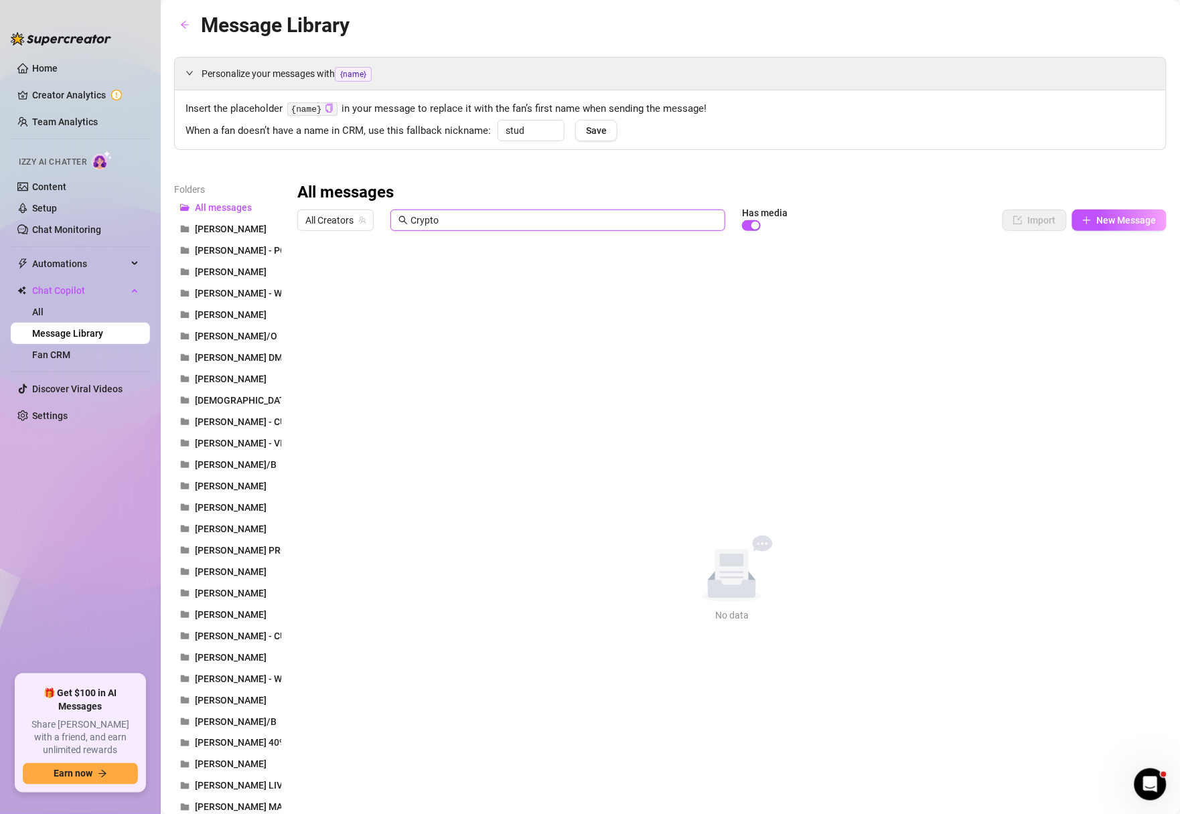
click at [453, 221] on input "Crypto" at bounding box center [563, 220] width 307 height 15
